Goal: Task Accomplishment & Management: Use online tool/utility

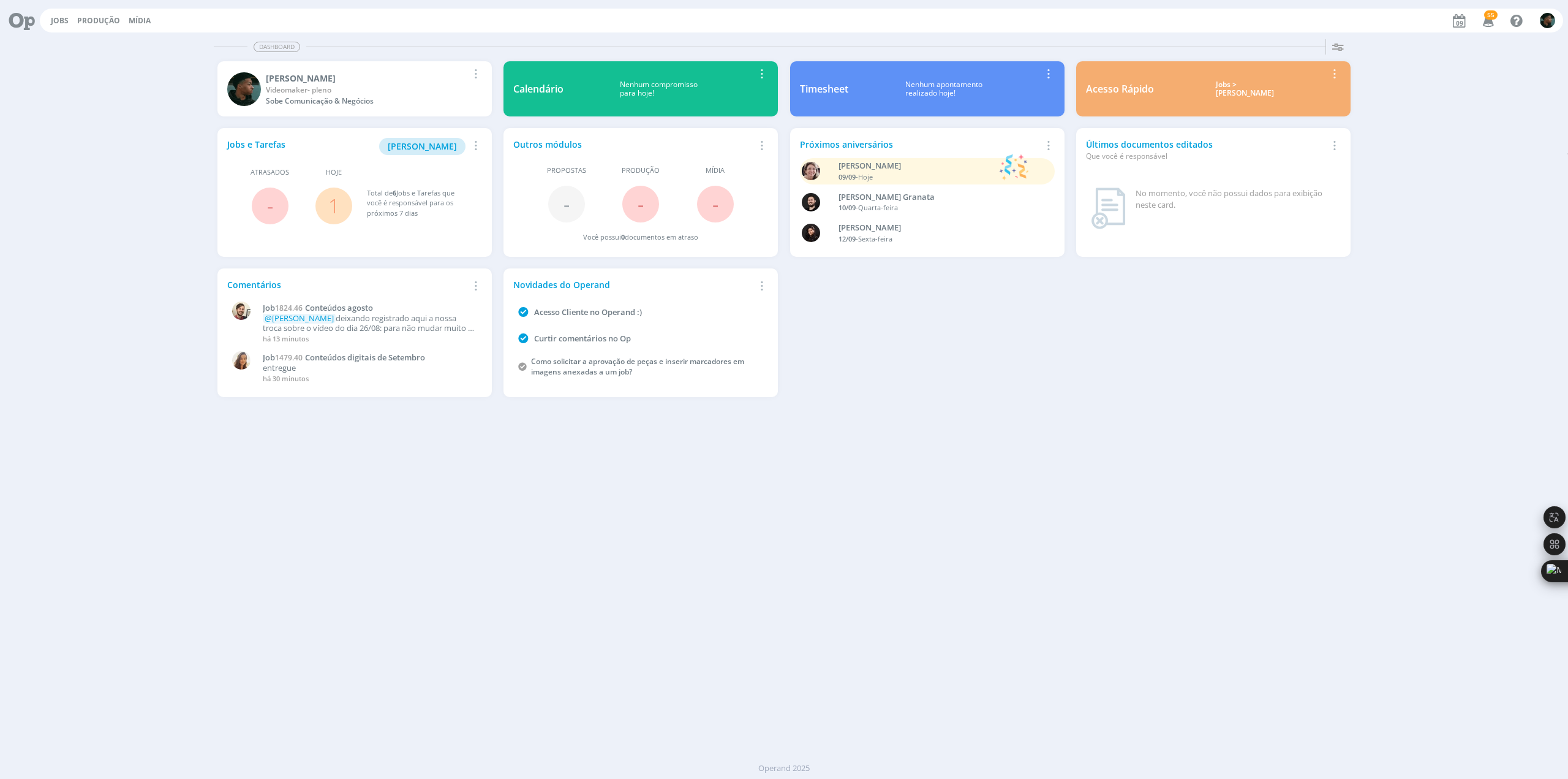
click at [668, 603] on div "Dashboard Salvar Selecione abaixo os cards desejados: Meus Meu Perfil [GEOGRAPH…" at bounding box center [784, 406] width 1568 height 745
click at [56, 18] on link "Jobs" at bounding box center [60, 21] width 18 height 11
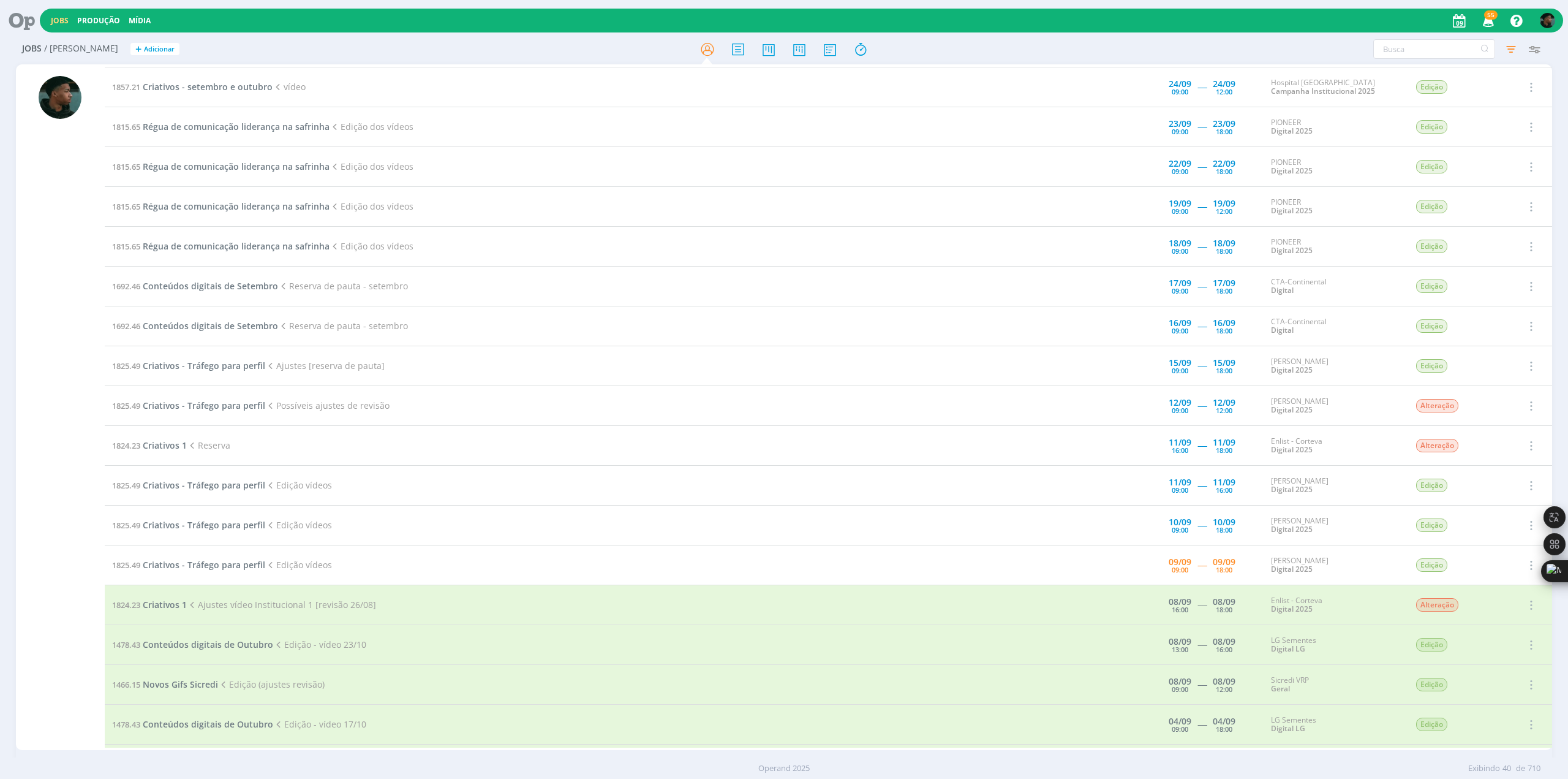
scroll to position [307, 0]
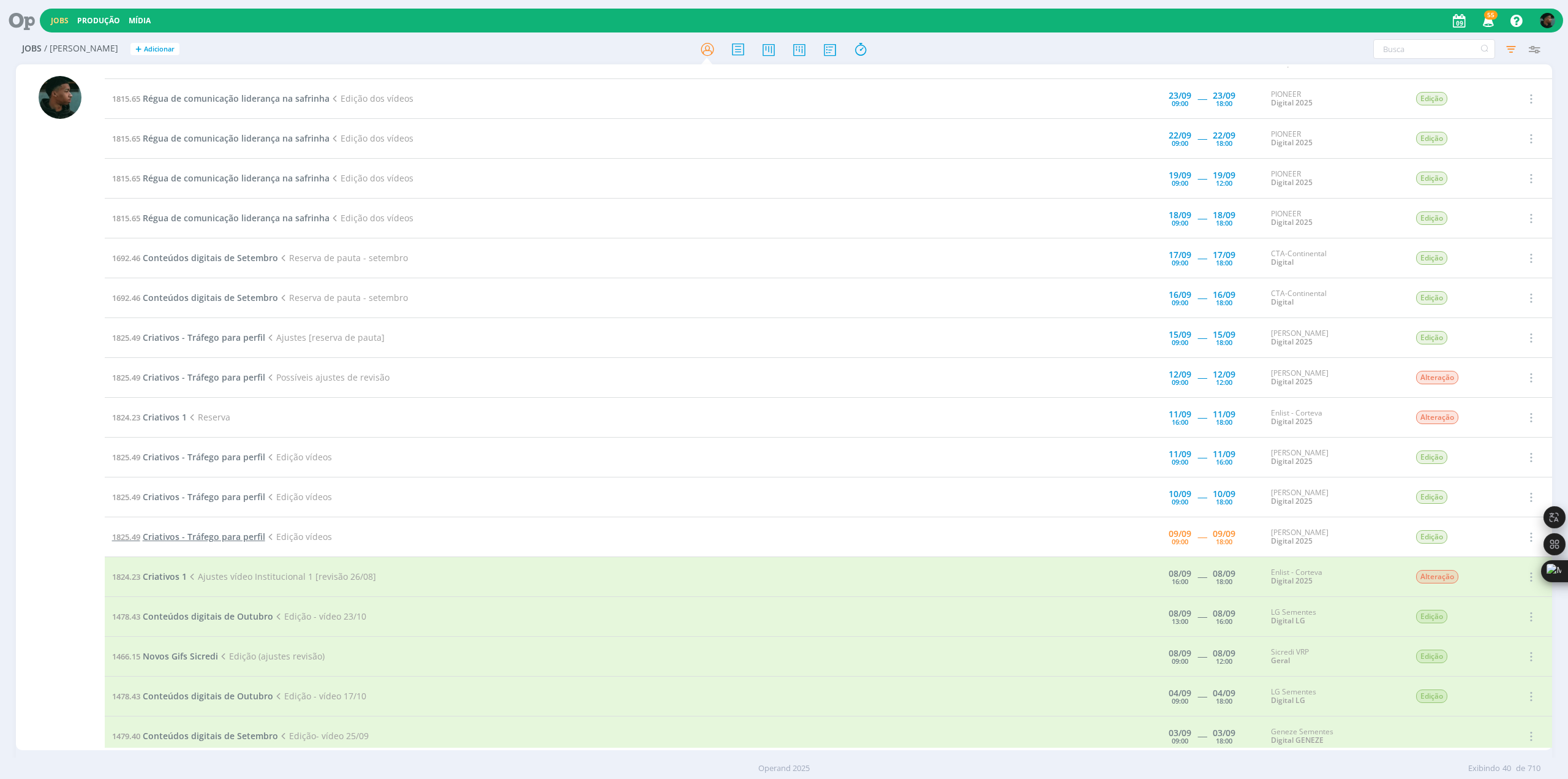
click at [153, 537] on span "Criativos - Tráfego para perfil" at bounding box center [203, 536] width 122 height 12
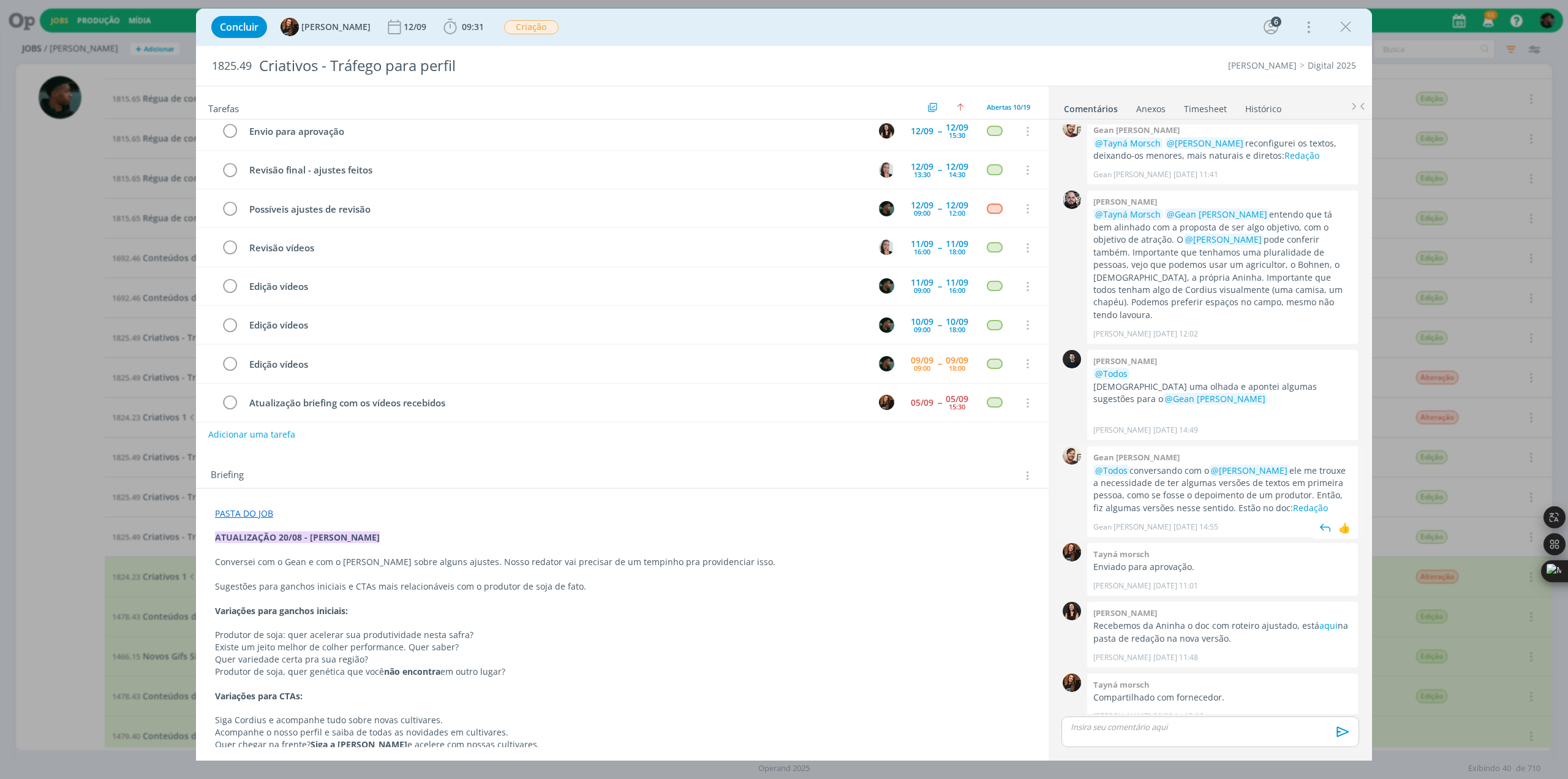
scroll to position [69, 0]
click at [441, 31] on icon "dialog" at bounding box center [450, 27] width 18 height 18
click at [457, 50] on icon "dialog" at bounding box center [468, 54] width 22 height 16
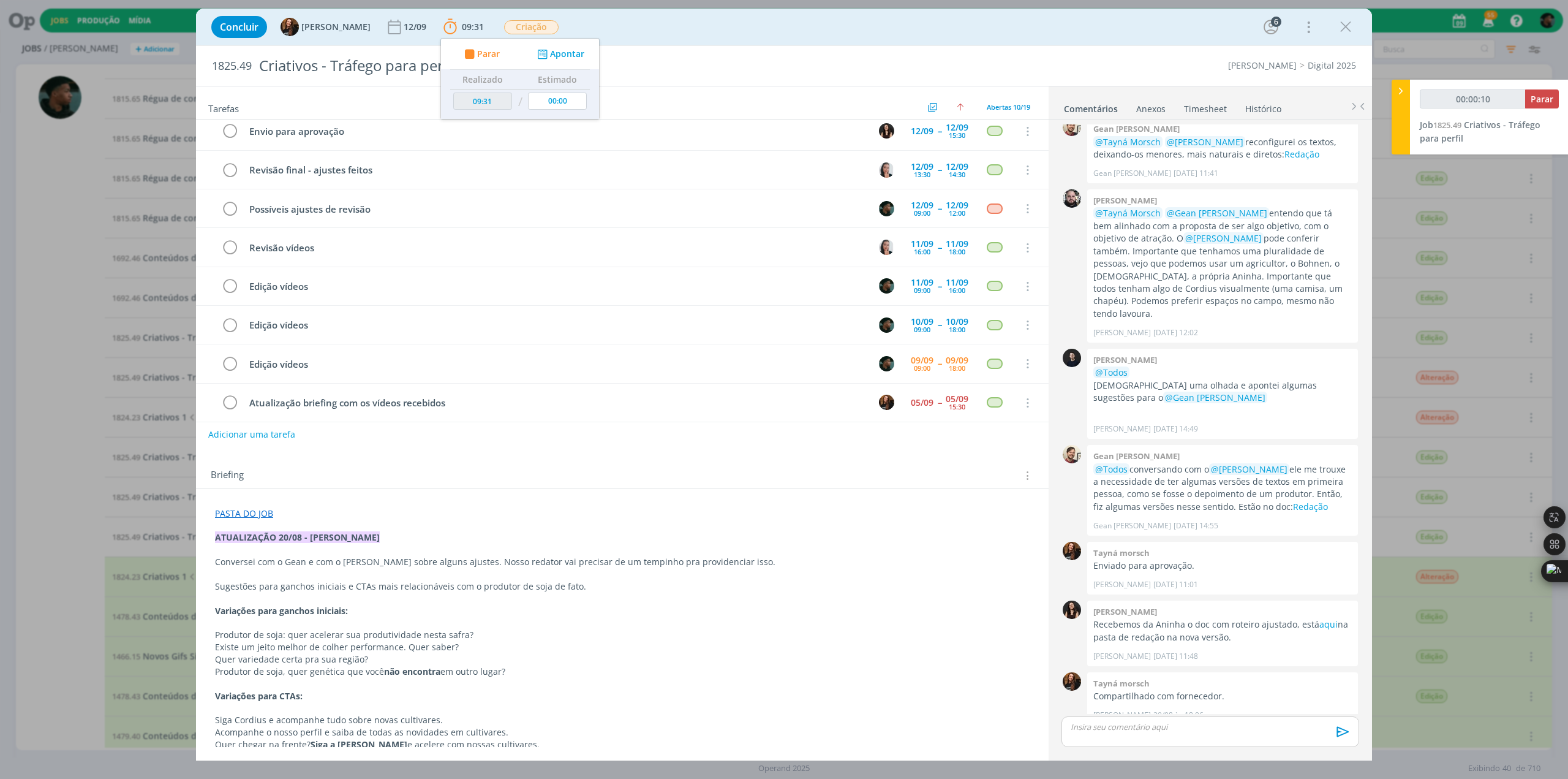
drag, startPoint x: 1340, startPoint y: 25, endPoint x: 1268, endPoint y: 84, distance: 93.1
click at [1340, 25] on icon "dialog" at bounding box center [1346, 27] width 18 height 18
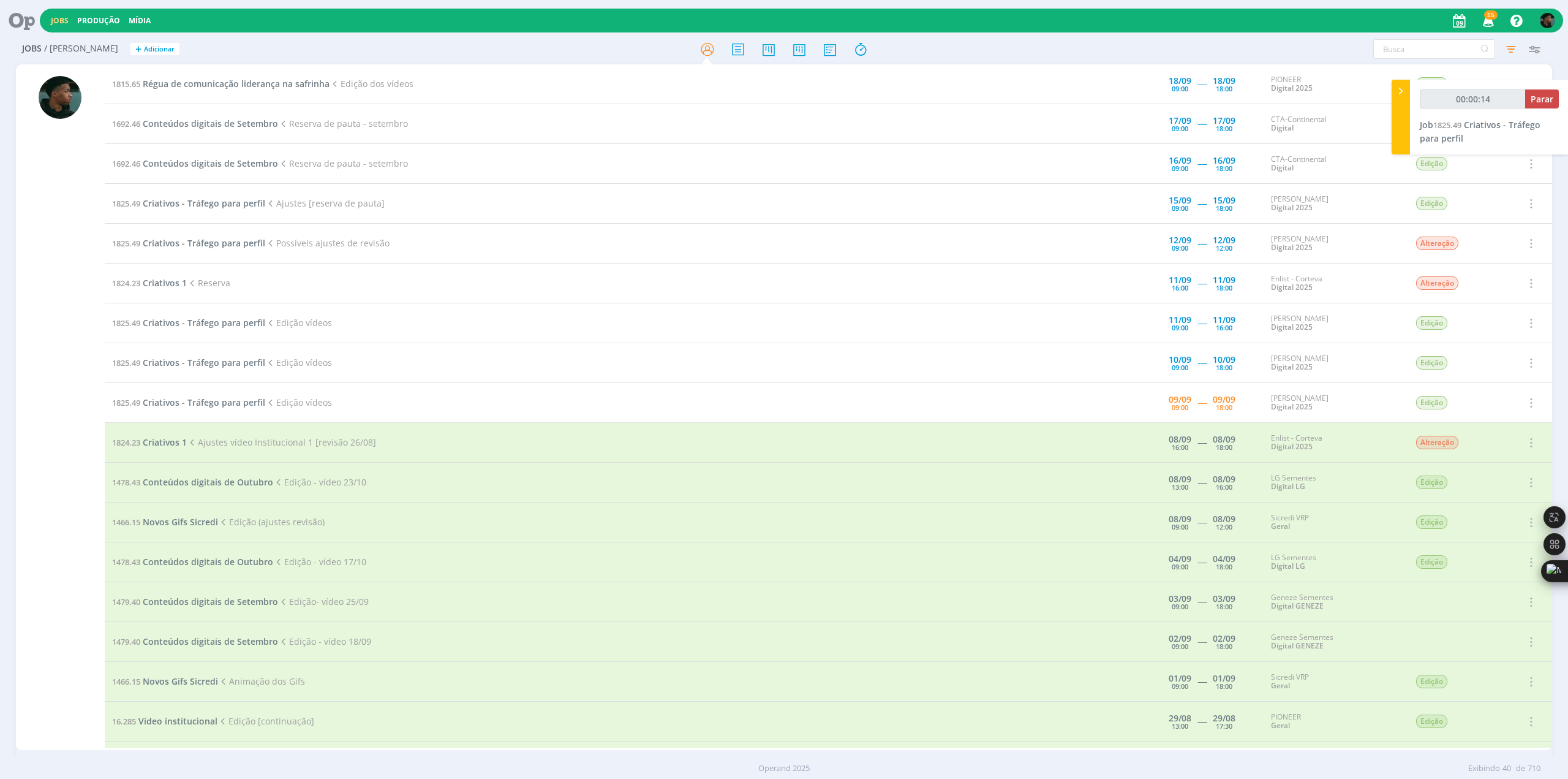
scroll to position [429, 0]
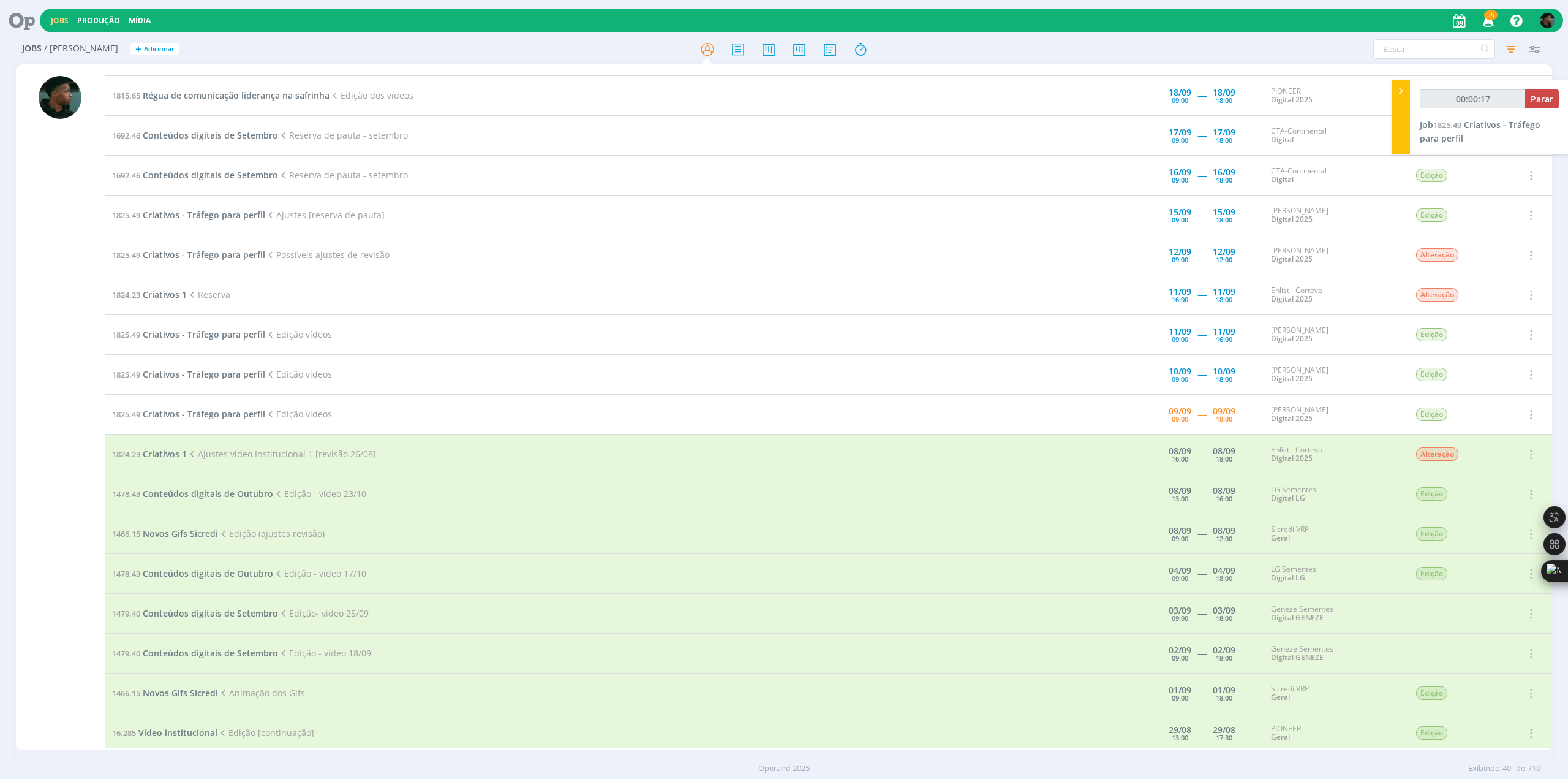
click at [214, 403] on td "1825.49 Criativos - Tráfego para perfil Edição vídeos" at bounding box center [586, 414] width 962 height 40
click at [222, 410] on span "Criativos - Tráfego para perfil" at bounding box center [203, 413] width 122 height 12
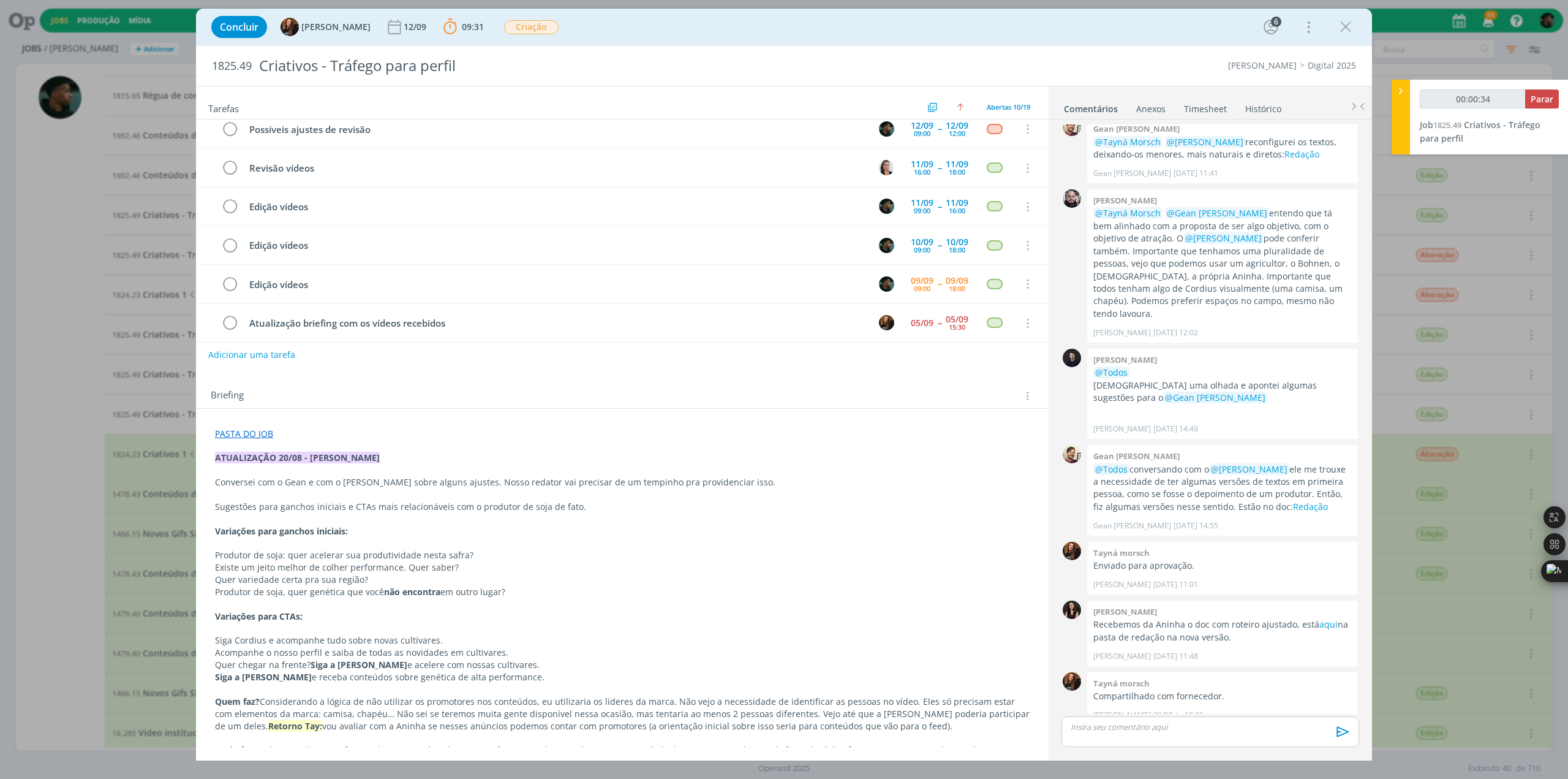
scroll to position [62, 0]
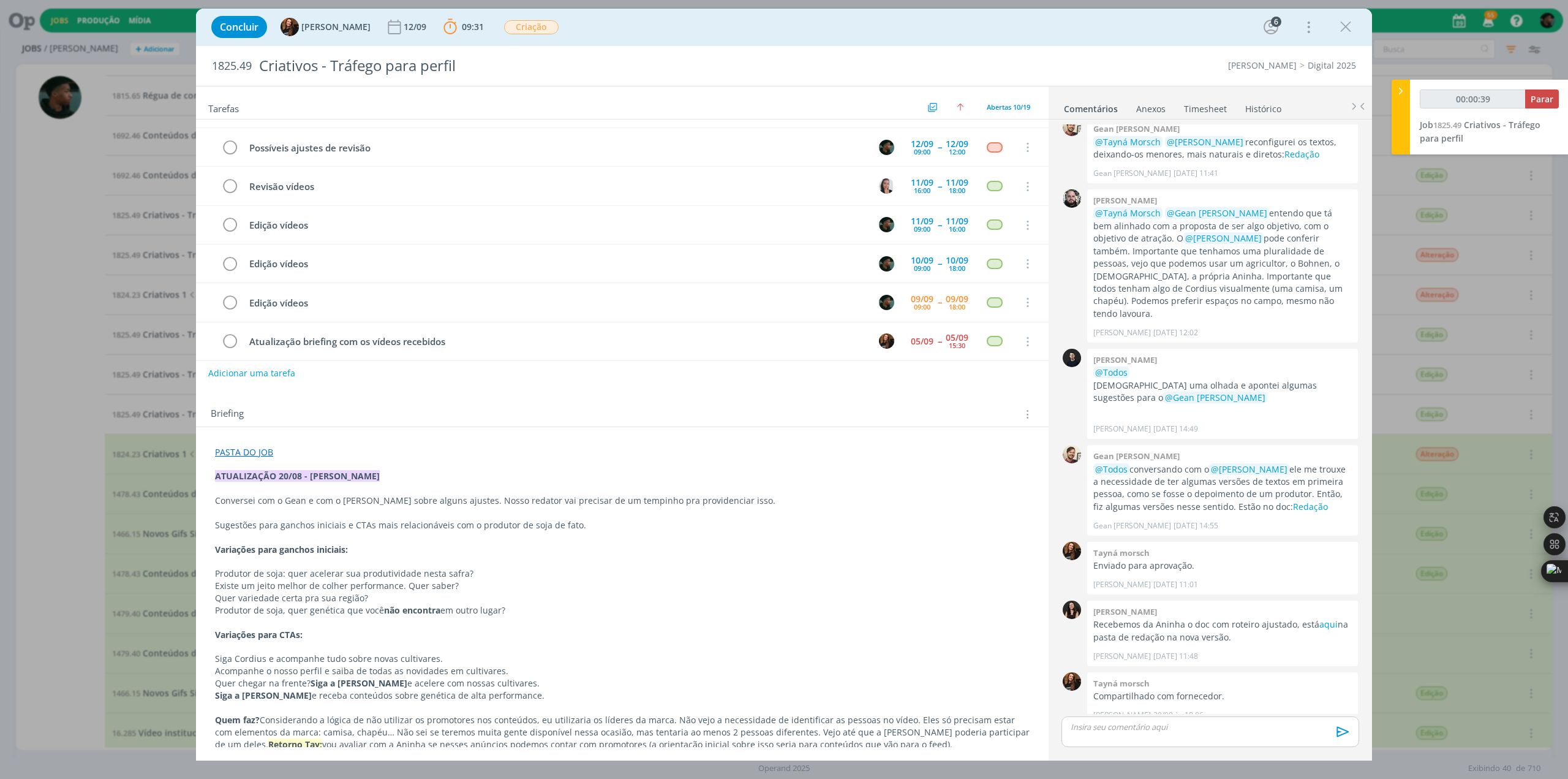
click at [246, 451] on link "PASTA DO JOB" at bounding box center [244, 451] width 58 height 12
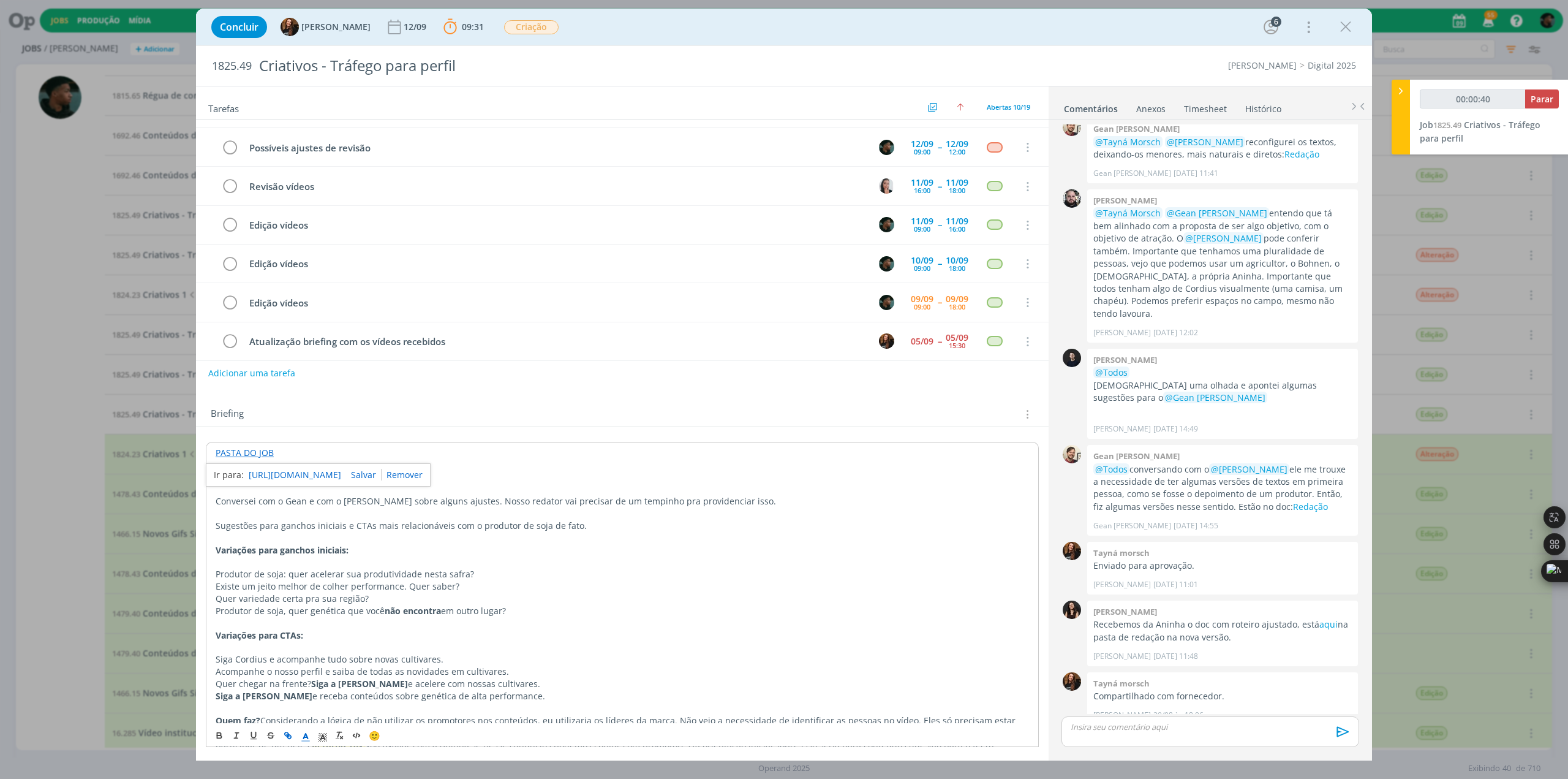
click at [279, 474] on link "[URL][DOMAIN_NAME]" at bounding box center [295, 475] width 92 height 16
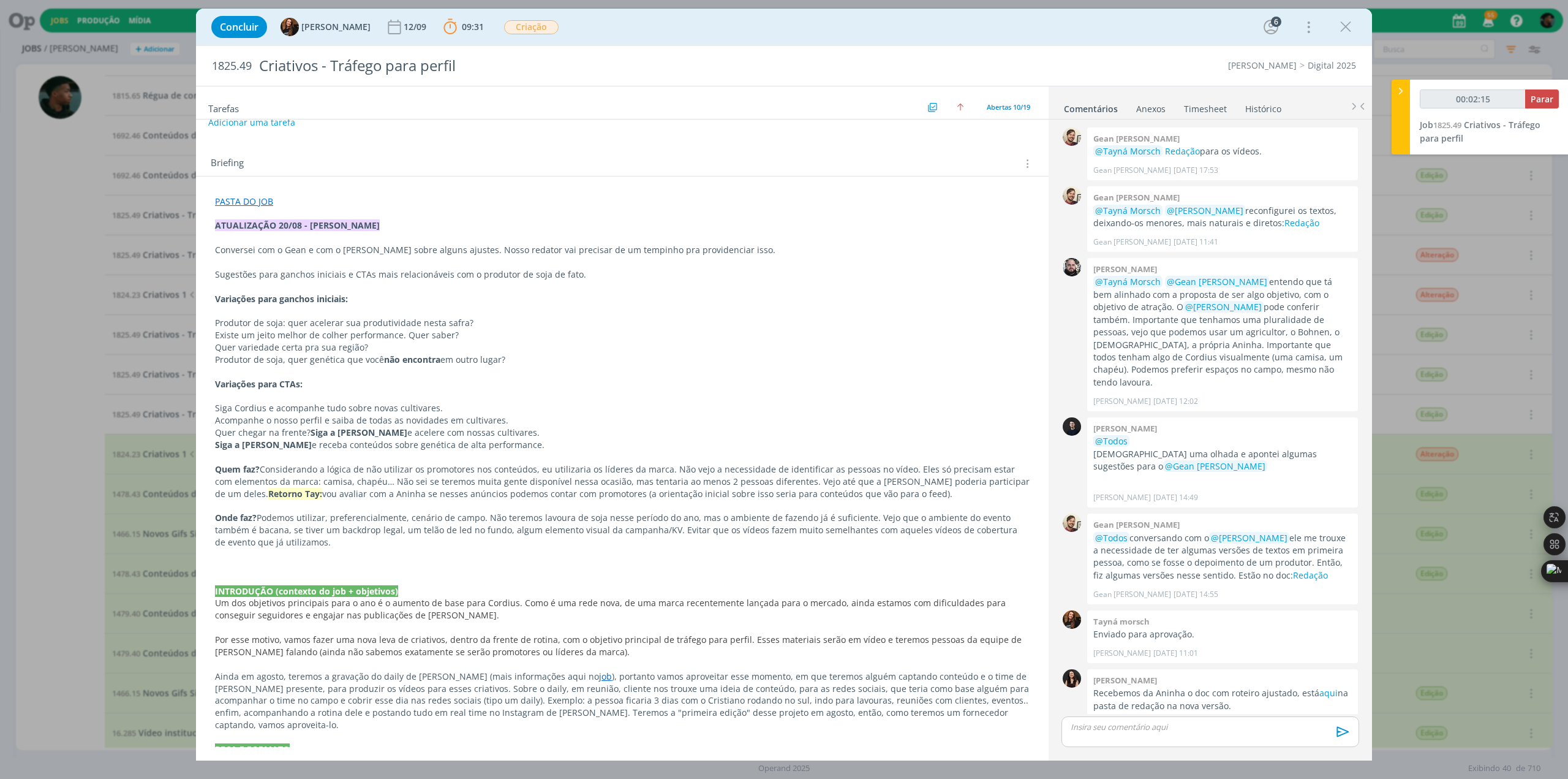
scroll to position [0, 0]
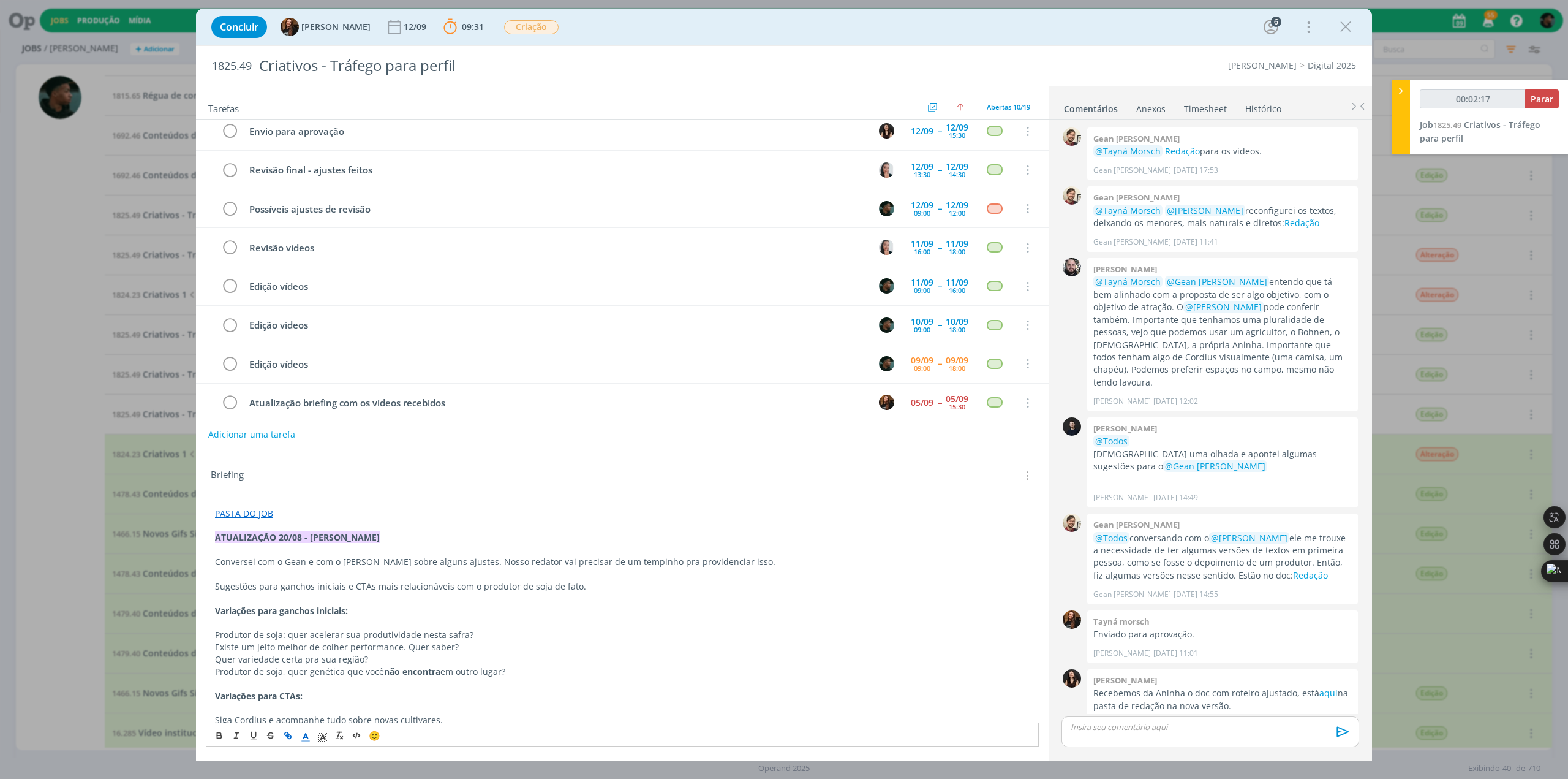
click at [270, 519] on p "dialog" at bounding box center [622, 526] width 815 height 13
click at [259, 509] on link "PASTA DO JOB" at bounding box center [244, 513] width 58 height 12
click at [272, 531] on link "[URL][DOMAIN_NAME]" at bounding box center [295, 537] width 92 height 16
type input "00:31:04"
